Goal: Transaction & Acquisition: Purchase product/service

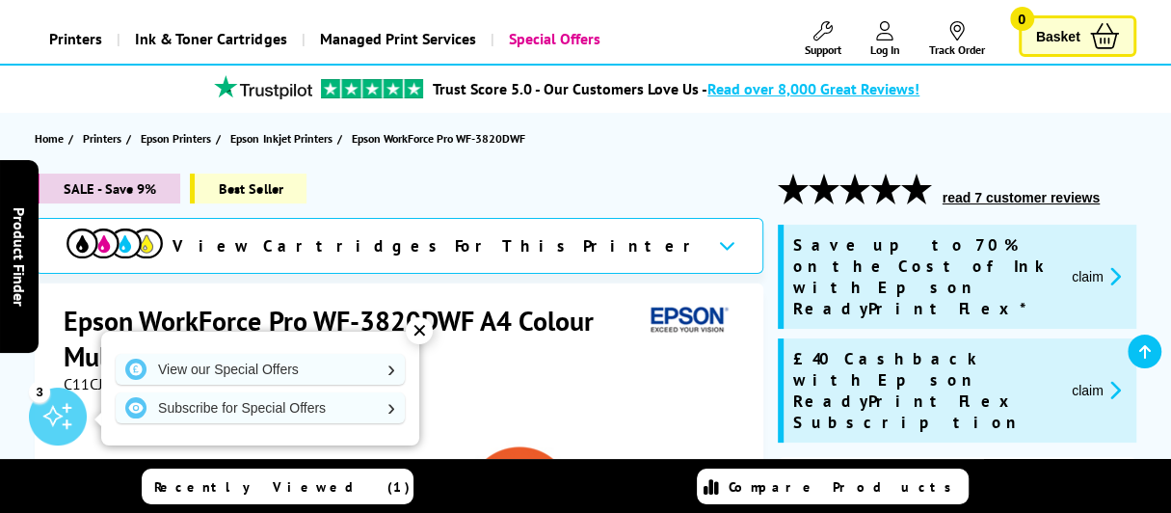
scroll to position [95, 0]
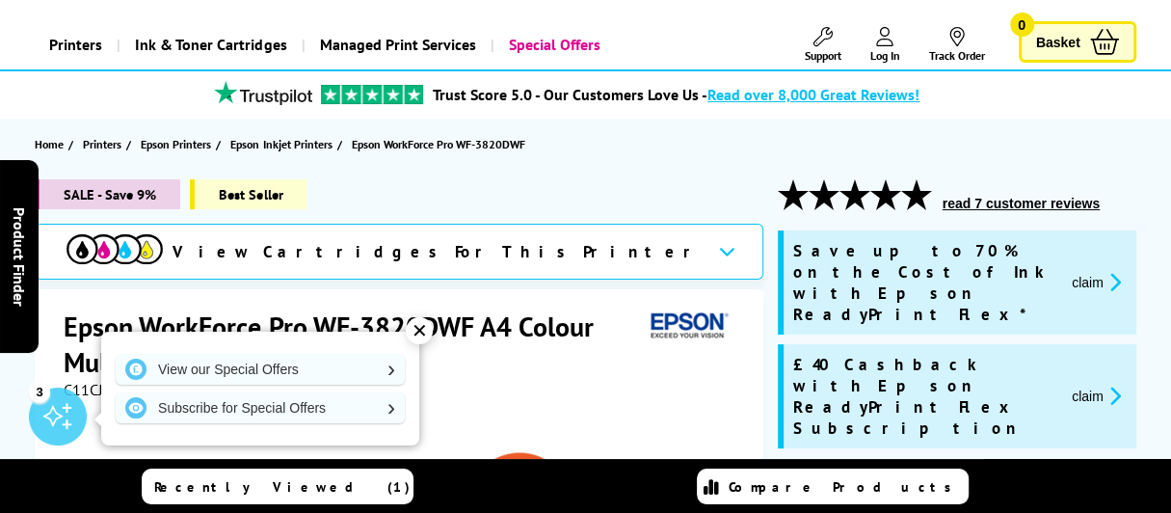
click at [654, 364] on div "Epson WorkForce Pro WF-3820DWF A4 Colour Multifunction Inkjet Printer" at bounding box center [401, 343] width 674 height 71
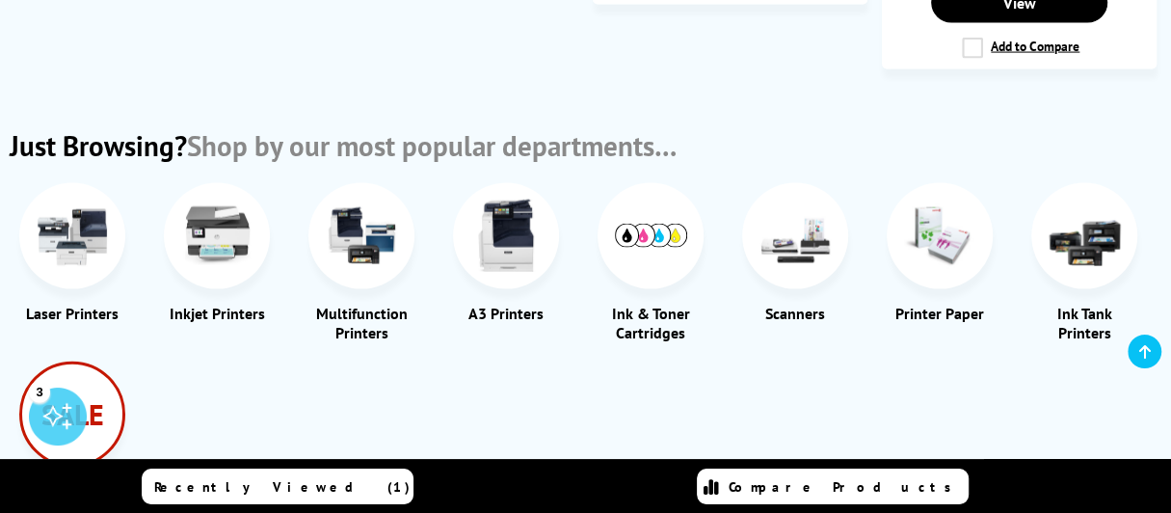
scroll to position [2313, 0]
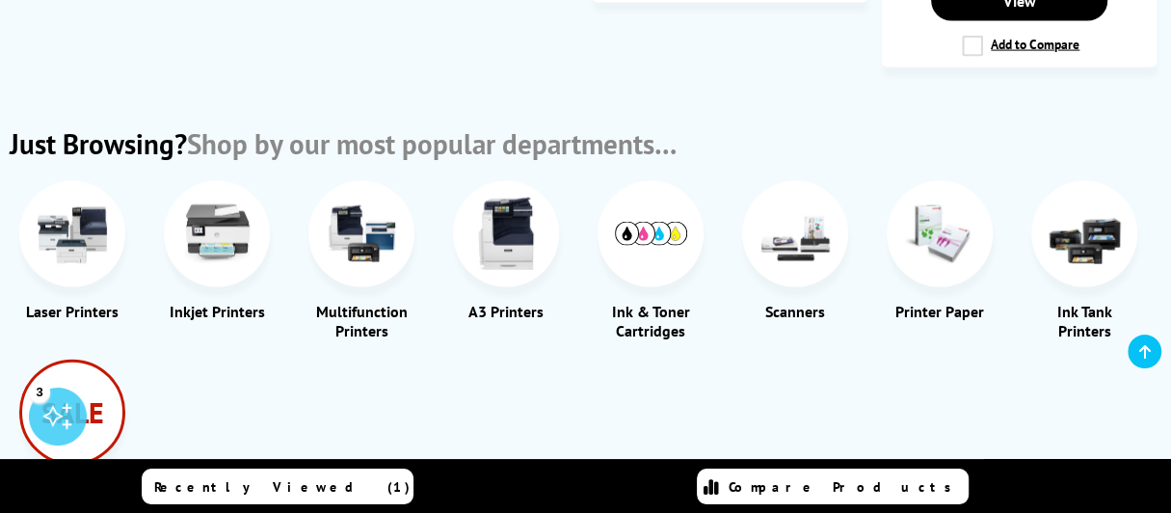
click at [498, 223] on img at bounding box center [506, 234] width 72 height 72
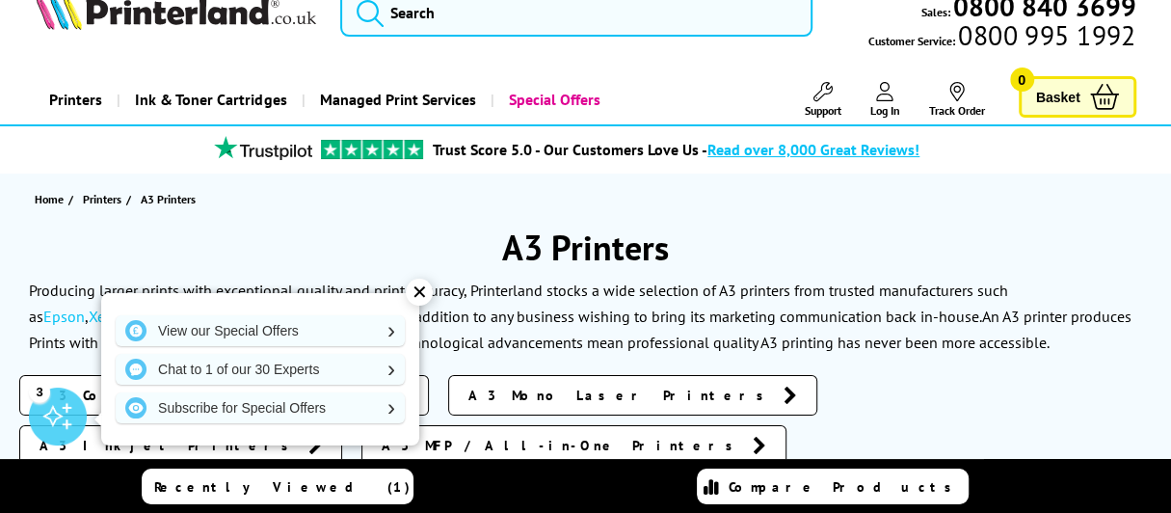
scroll to position [289, 0]
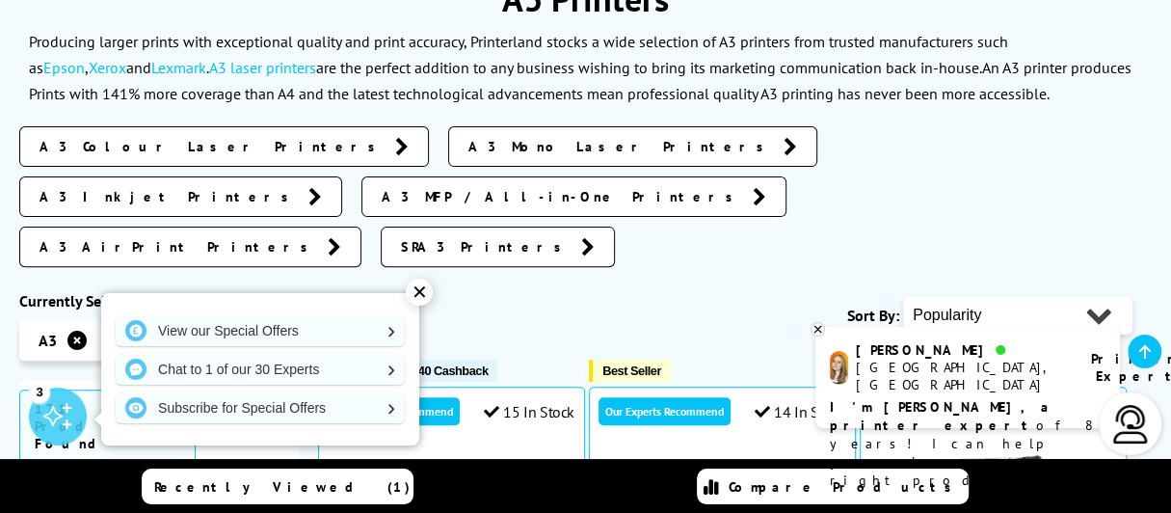
click at [170, 145] on span "A3 Colour Laser Printers" at bounding box center [213, 146] width 346 height 19
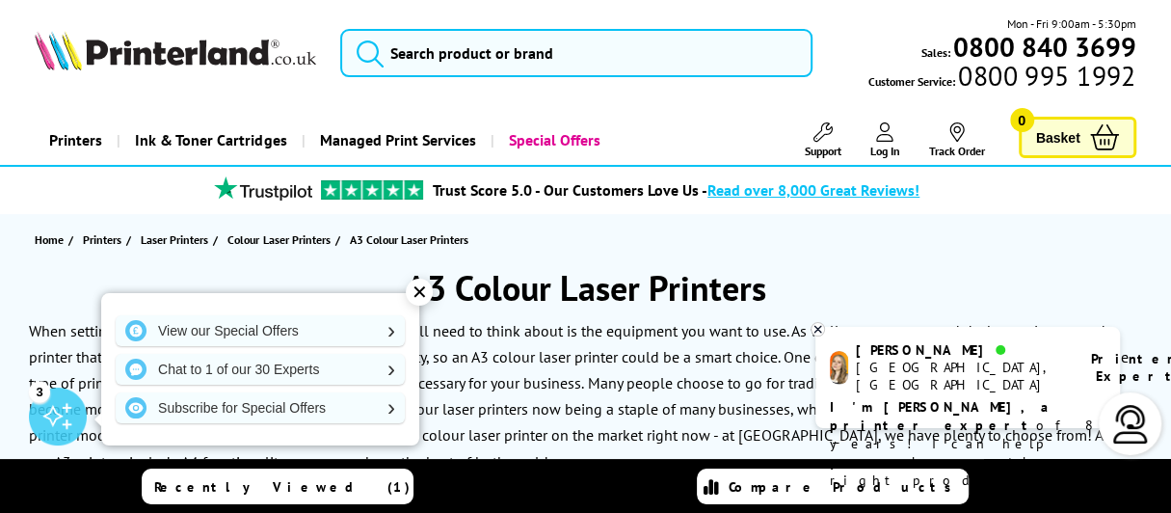
click at [422, 296] on div "✕" at bounding box center [419, 291] width 27 height 27
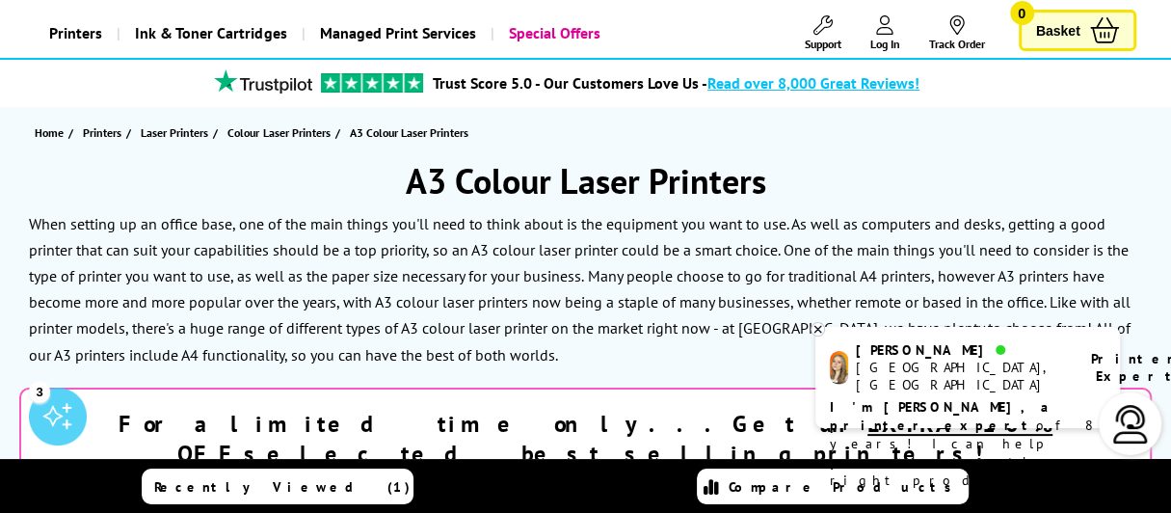
scroll to position [193, 0]
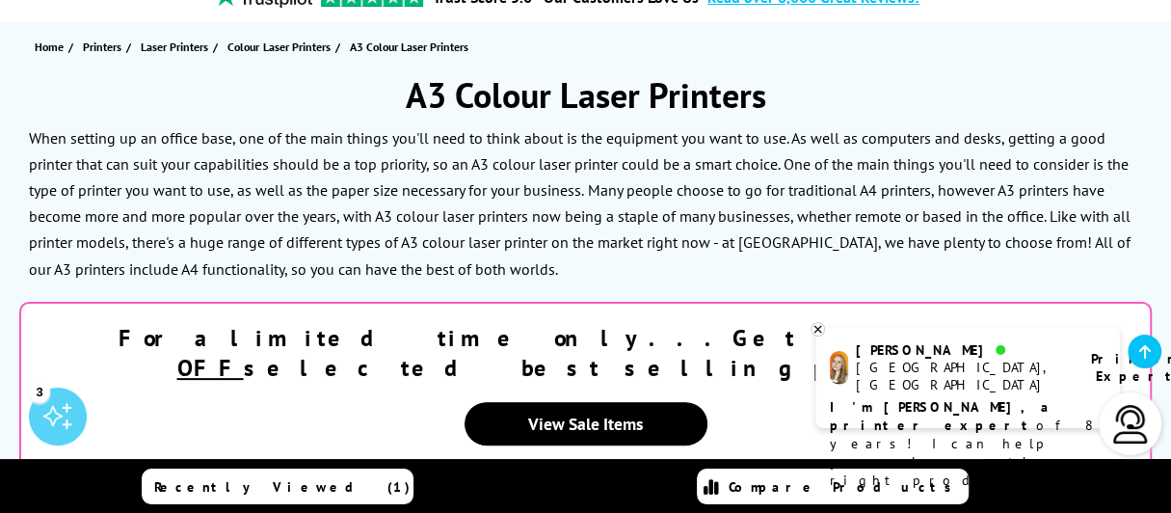
click at [822, 327] on icon at bounding box center [817, 329] width 13 height 14
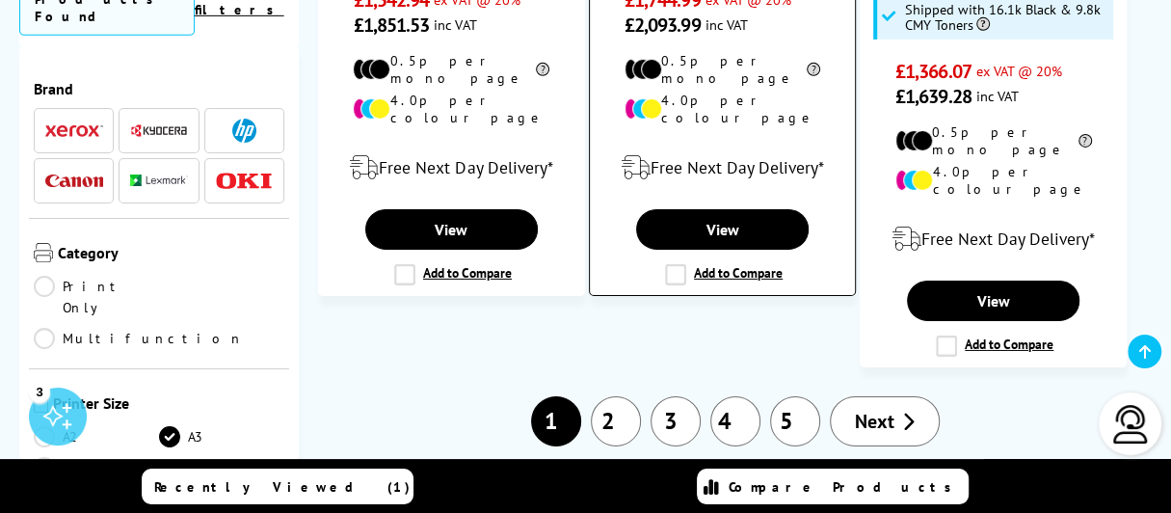
scroll to position [3661, 0]
